Goal: Check status: Check status

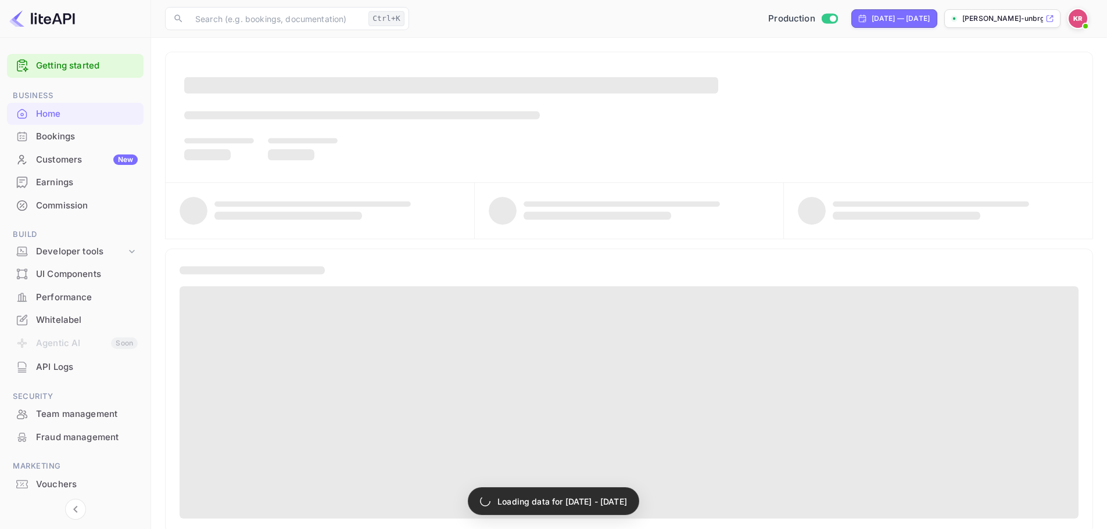
click at [119, 135] on div "Bookings" at bounding box center [87, 136] width 102 height 13
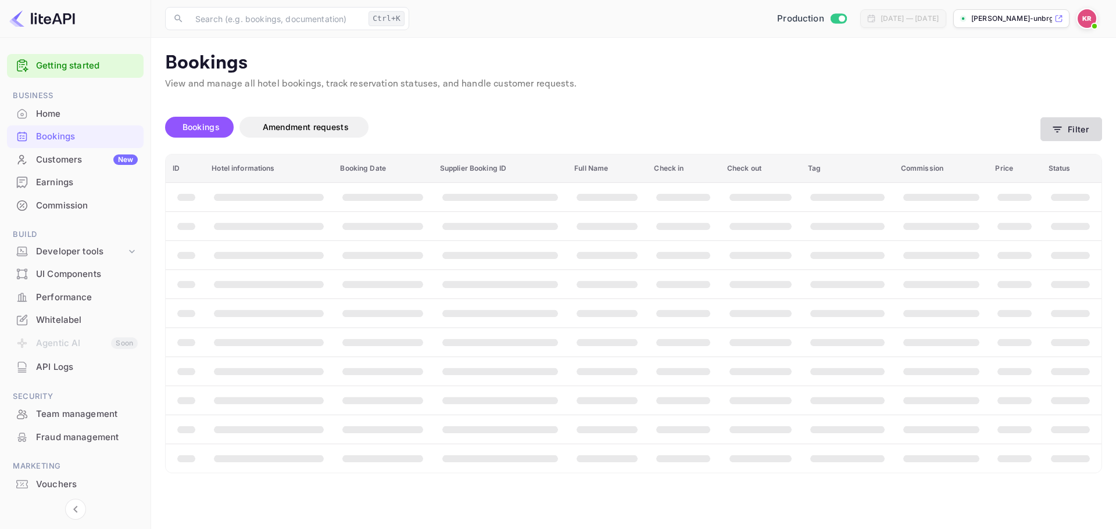
click at [1079, 137] on button "Filter" at bounding box center [1071, 129] width 62 height 24
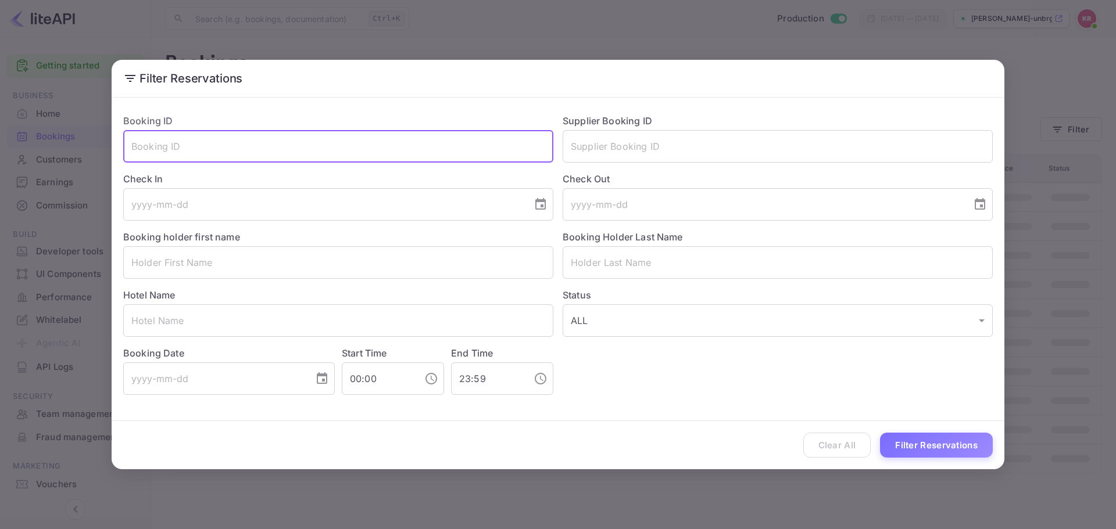
click at [284, 142] on input "text" at bounding box center [338, 146] width 430 height 33
paste input "3j43lsS_O"
type input "3j43lsS_O"
click at [955, 450] on button "Filter Reservations" at bounding box center [936, 445] width 113 height 25
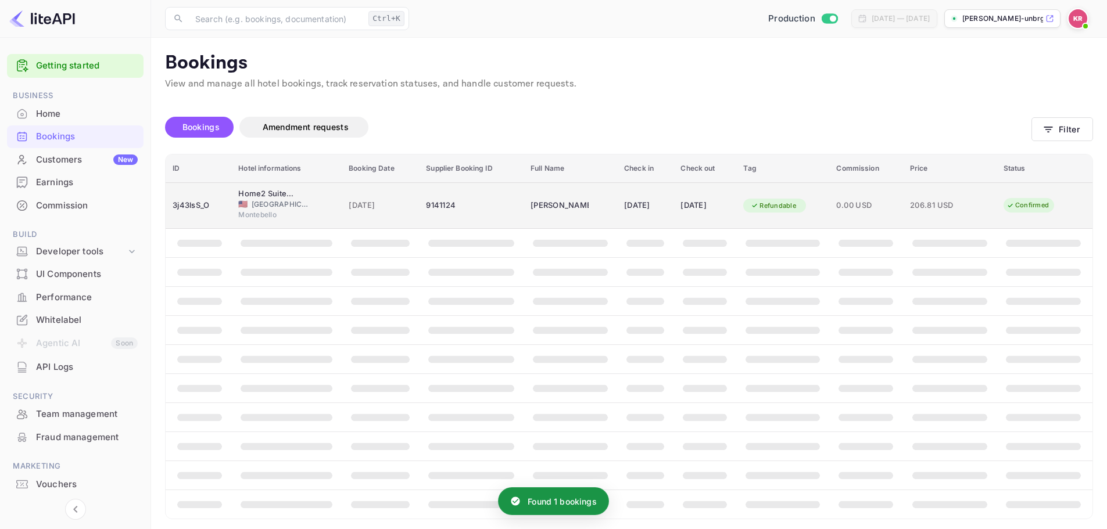
click at [366, 204] on span "[DATE]" at bounding box center [380, 205] width 63 height 13
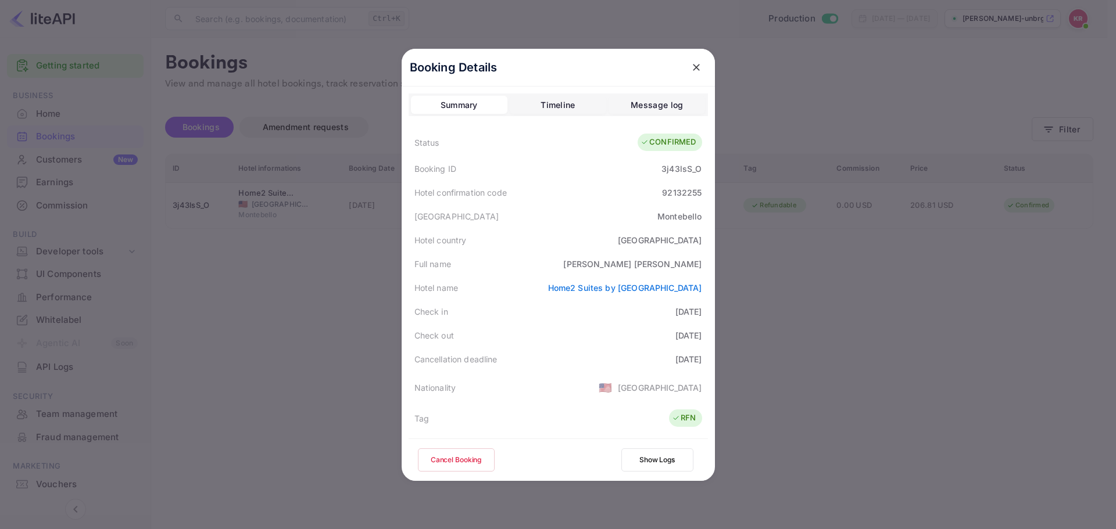
click at [700, 61] on div at bounding box center [696, 67] width 21 height 21
